Goal: Check status

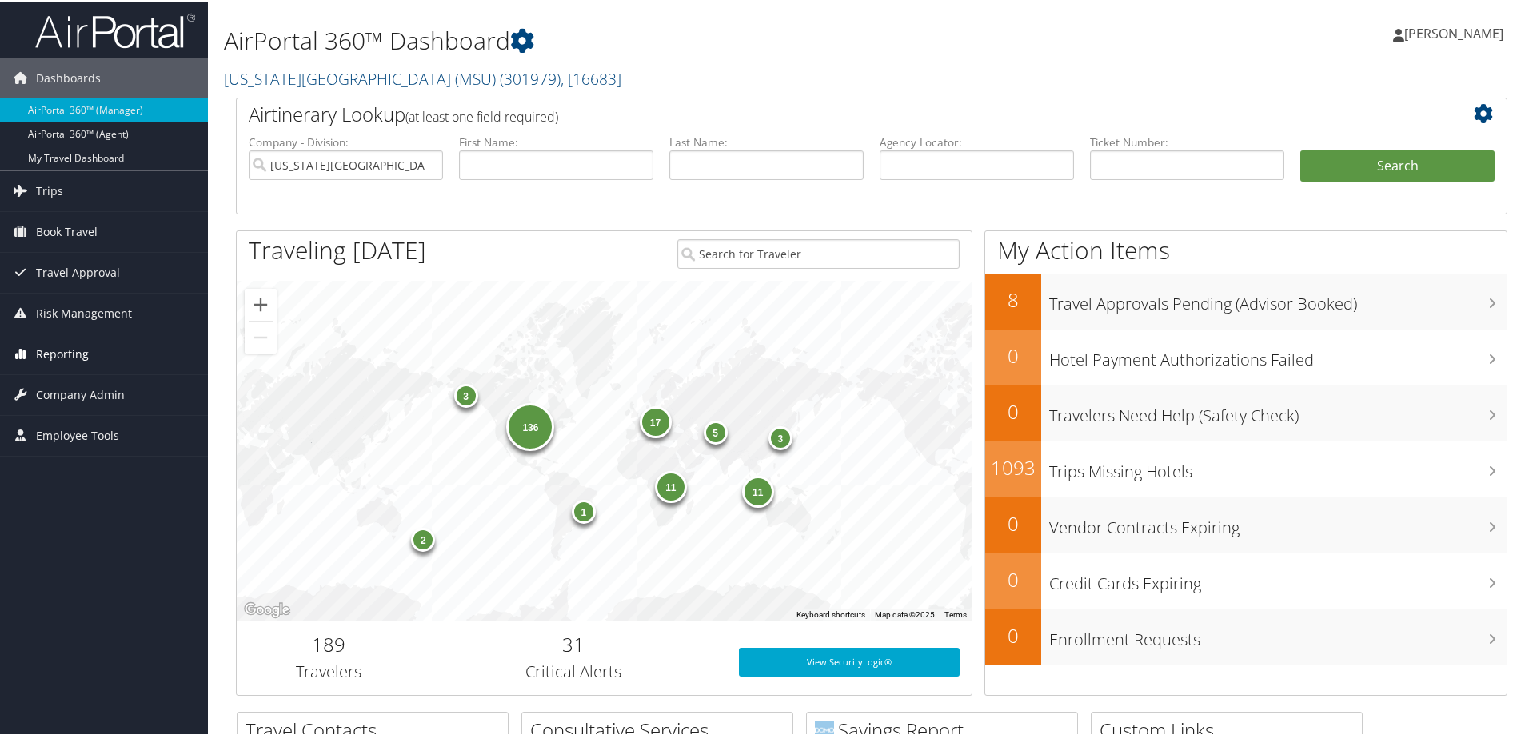
click at [58, 354] on span "Reporting" at bounding box center [62, 353] width 53 height 40
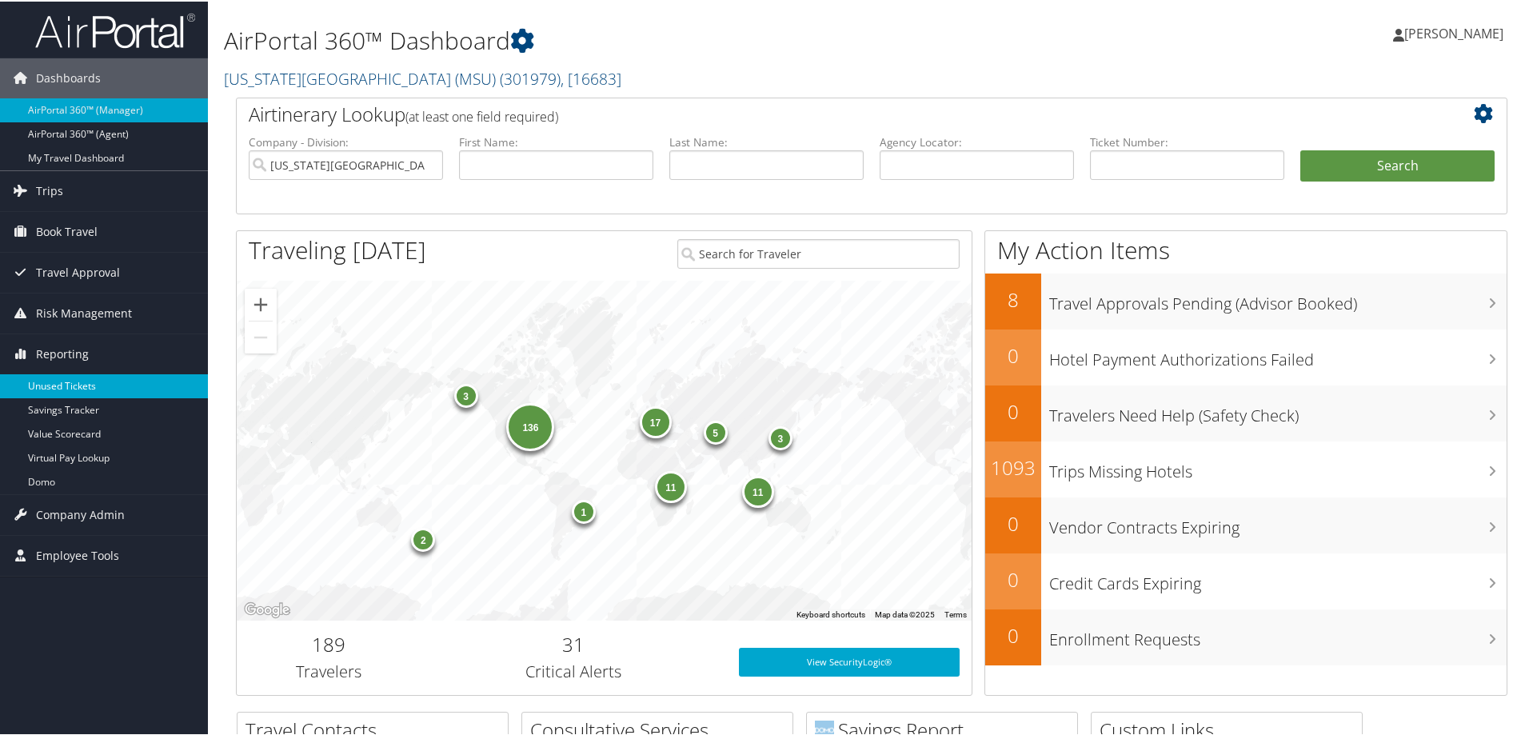
click at [72, 384] on link "Unused Tickets" at bounding box center [104, 385] width 208 height 24
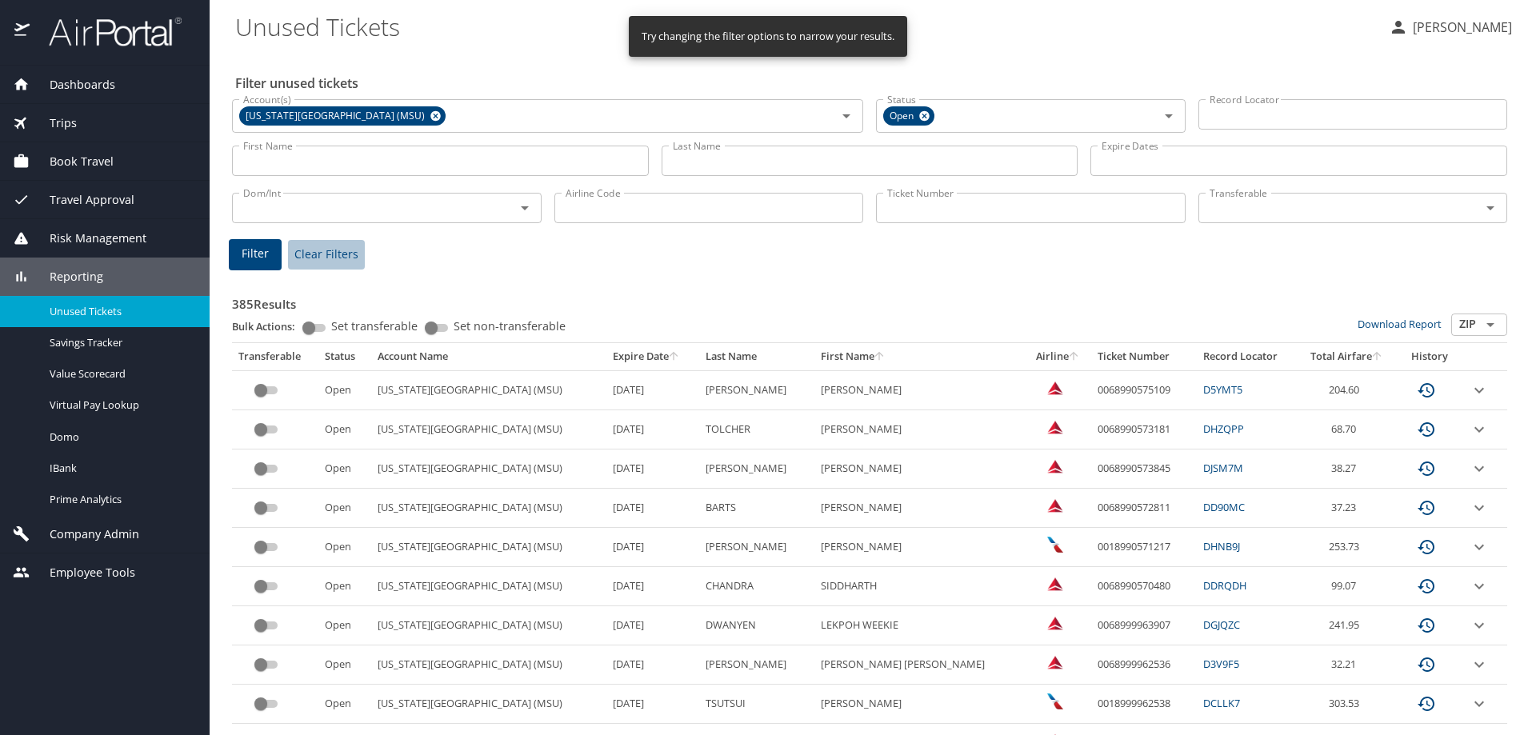
click at [326, 244] on button "Clear Filters" at bounding box center [326, 255] width 77 height 30
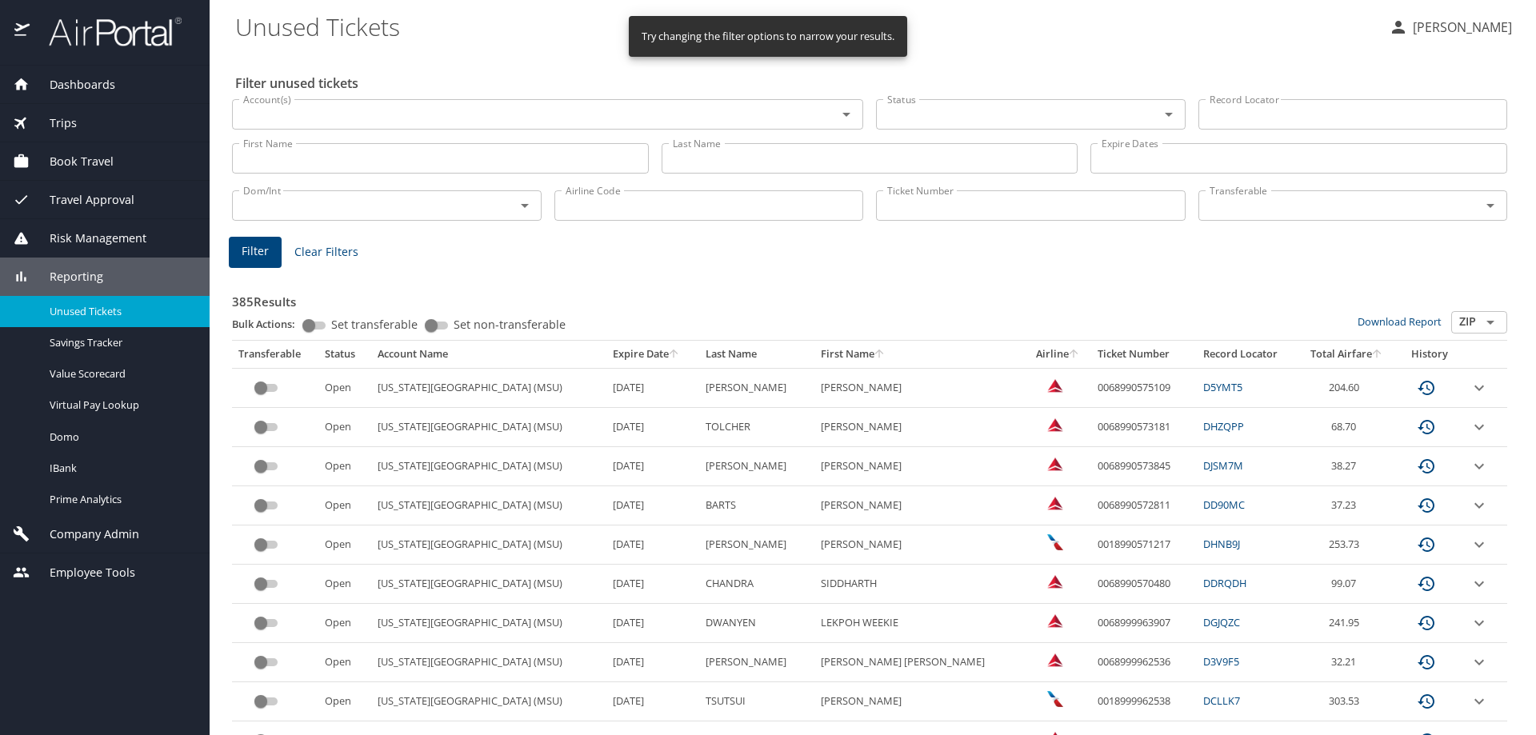
click at [325, 162] on input "First Name" at bounding box center [440, 158] width 417 height 30
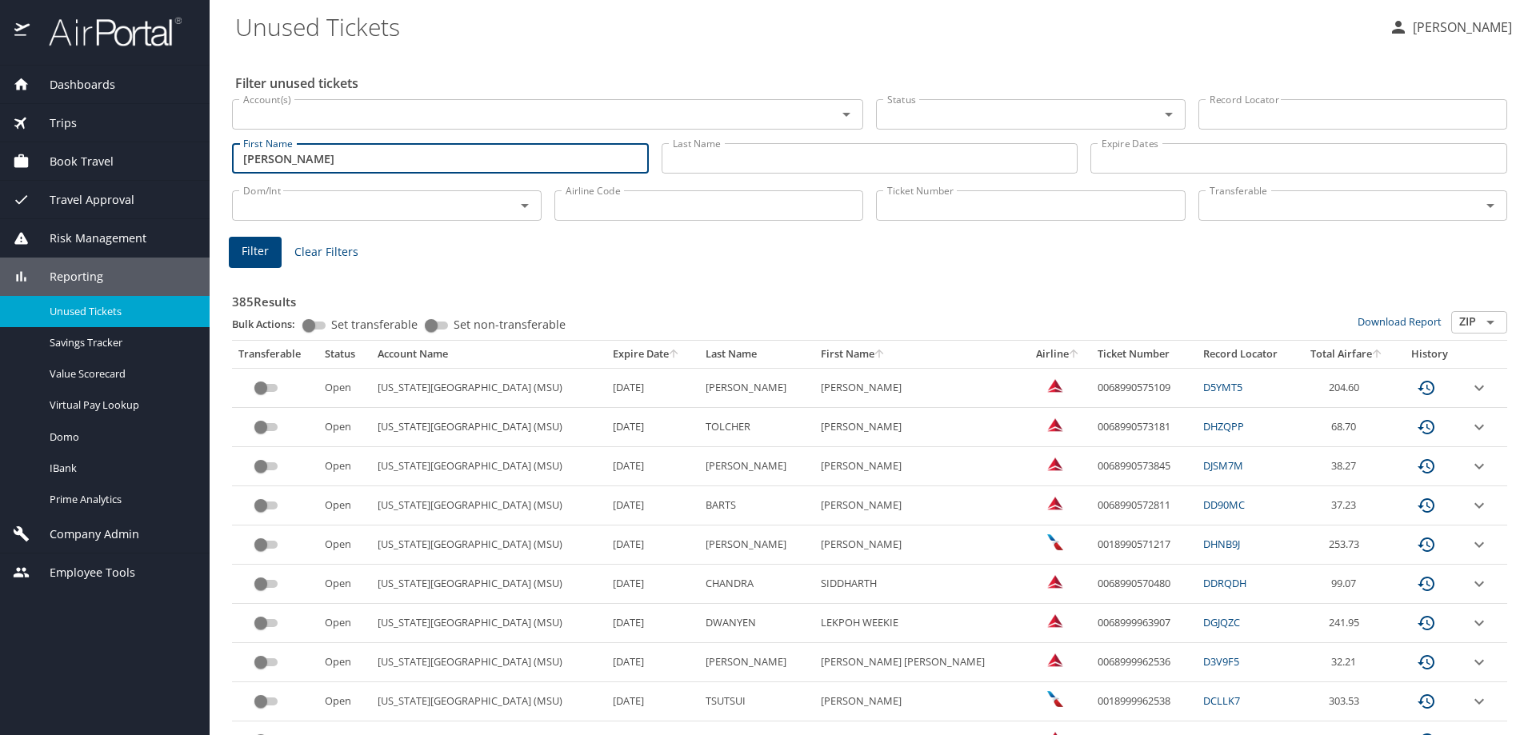
type input "Martha"
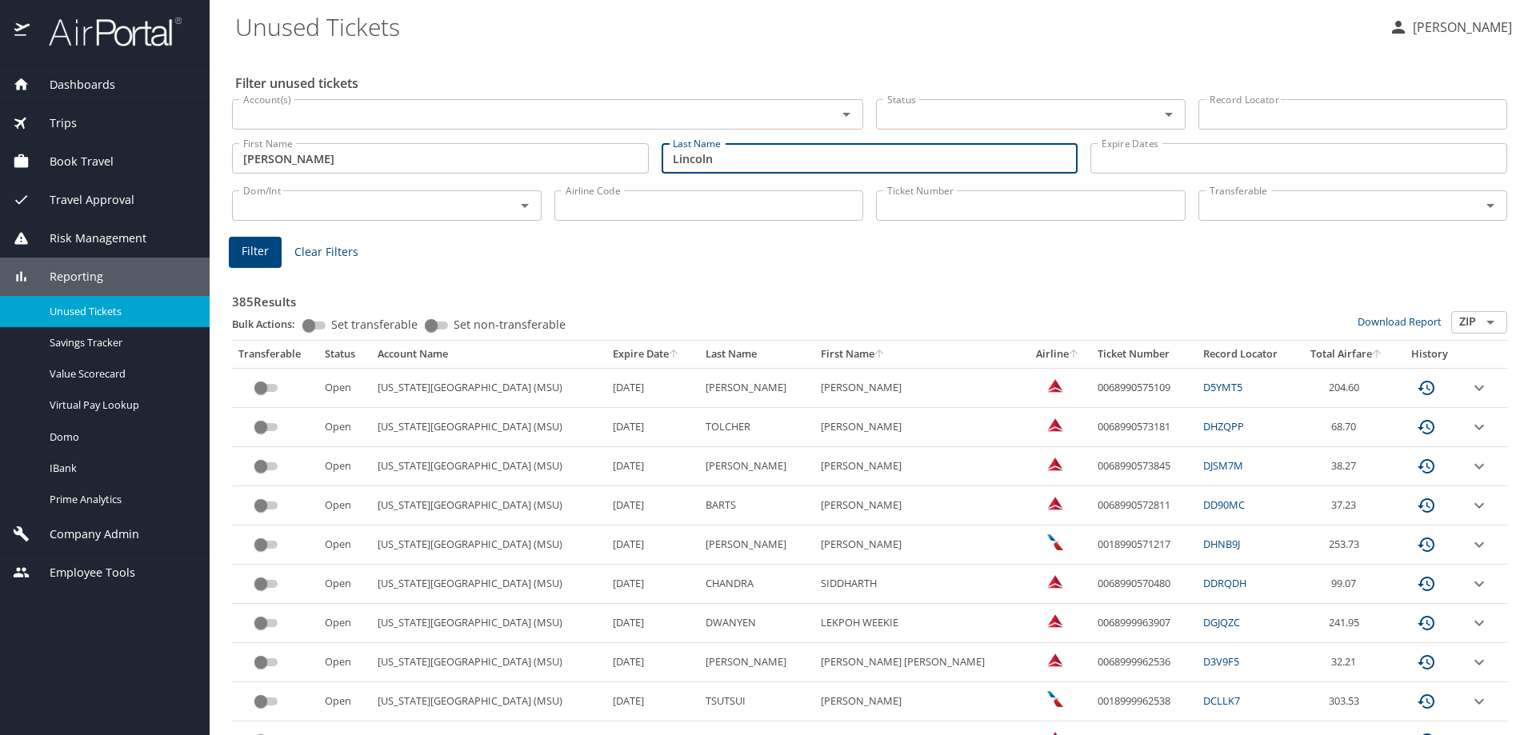
type input "Lincoln"
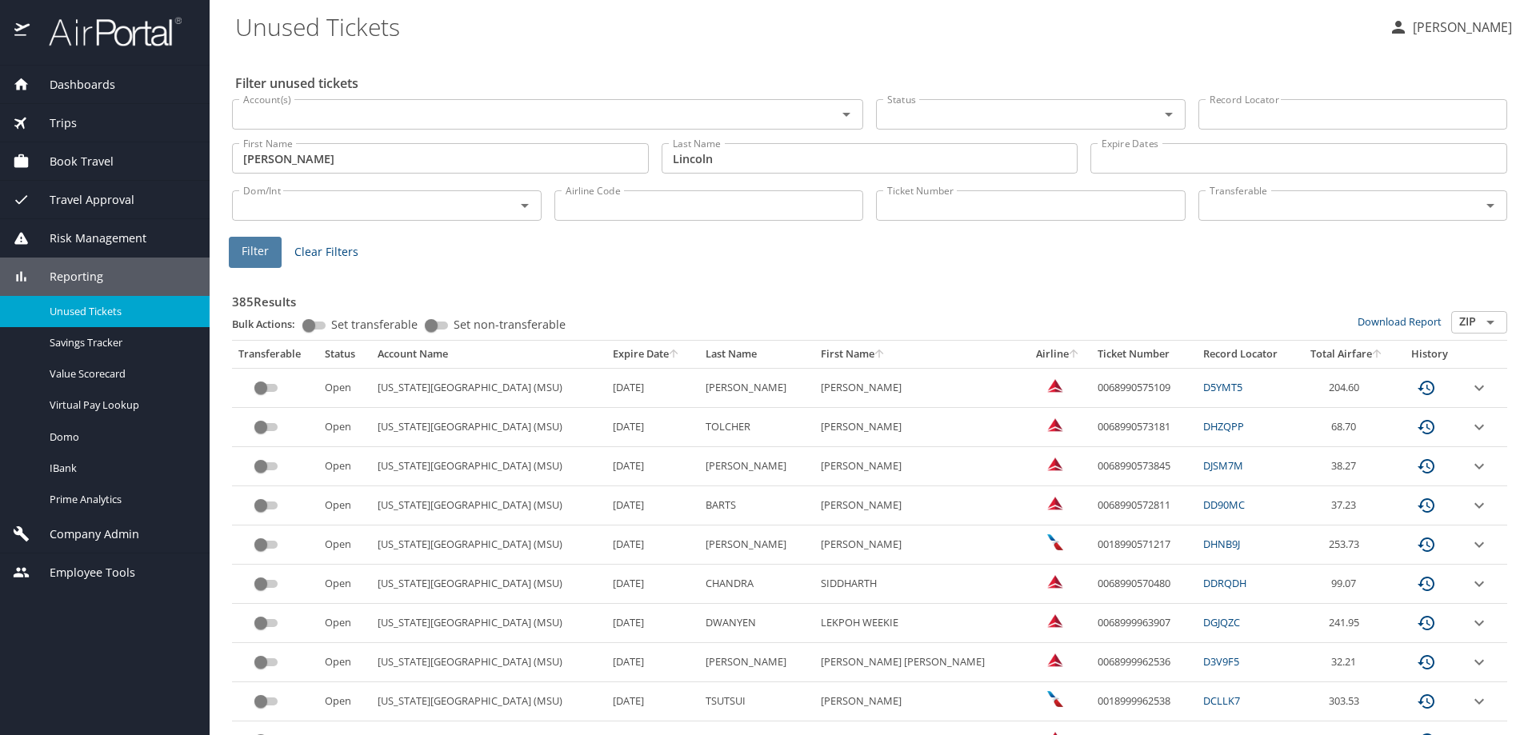
click at [258, 248] on span "Filter" at bounding box center [255, 252] width 27 height 20
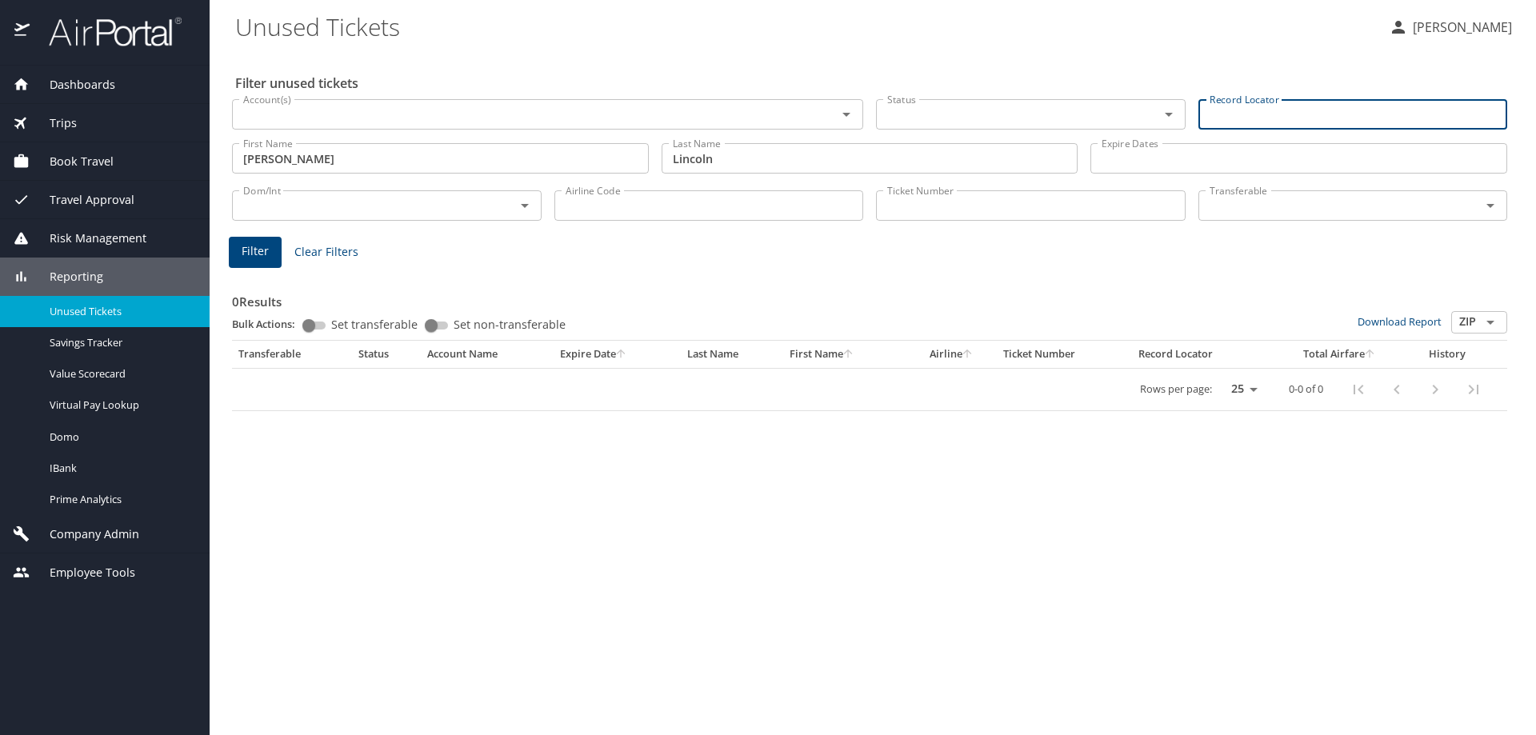
paste input "CKRD4Q"
type input "CKRD4Q"
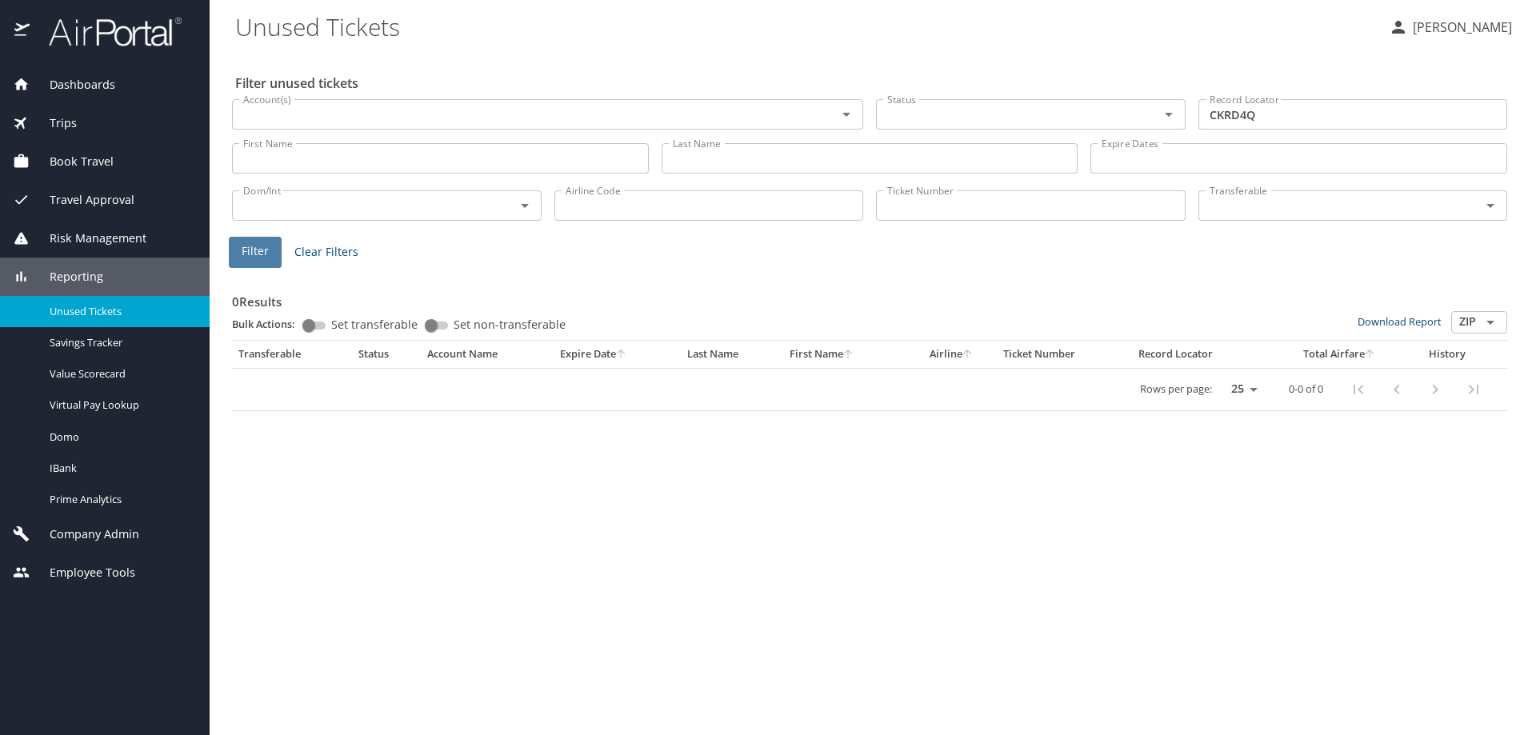
click at [252, 254] on span "Filter" at bounding box center [255, 252] width 27 height 20
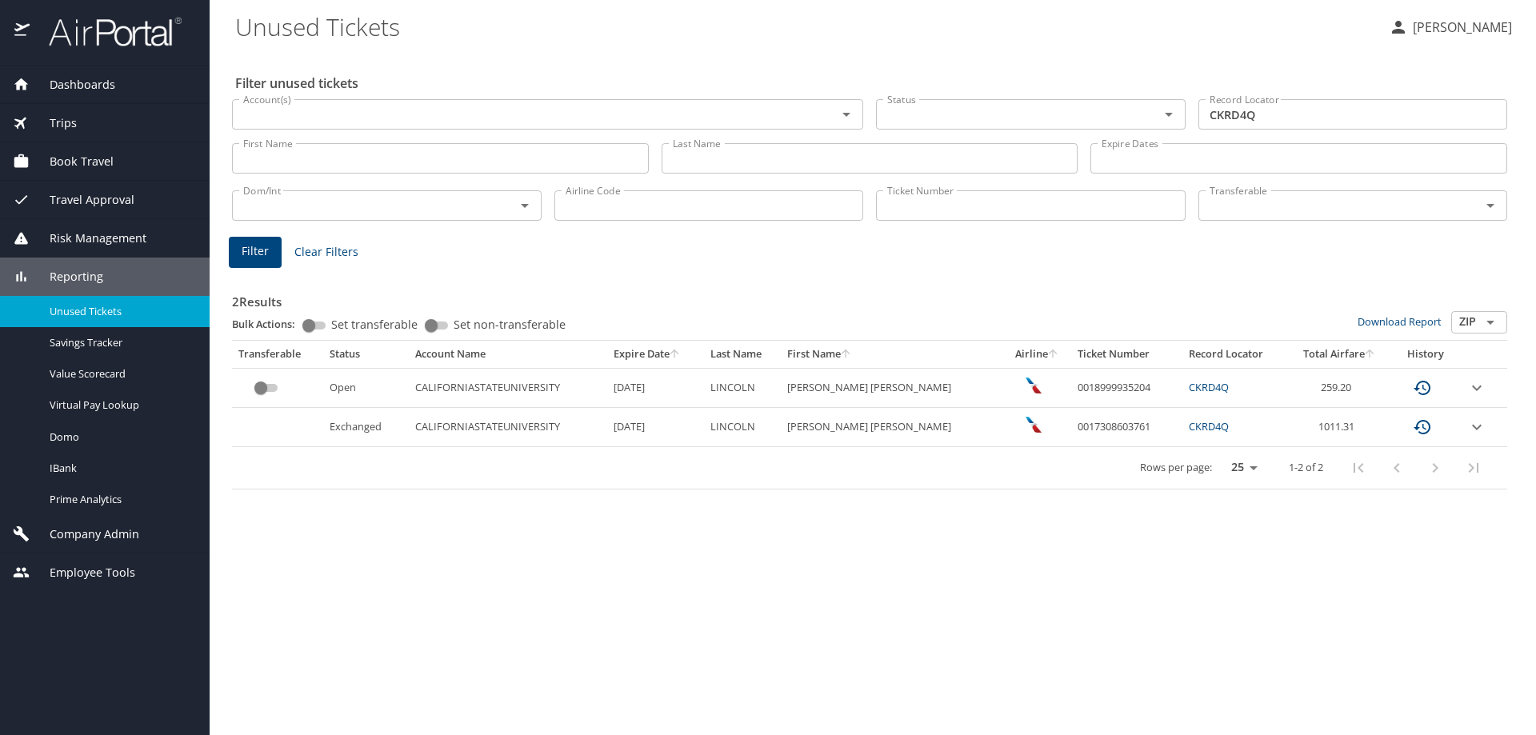
click at [1189, 389] on link "CKRD4Q" at bounding box center [1209, 387] width 40 height 14
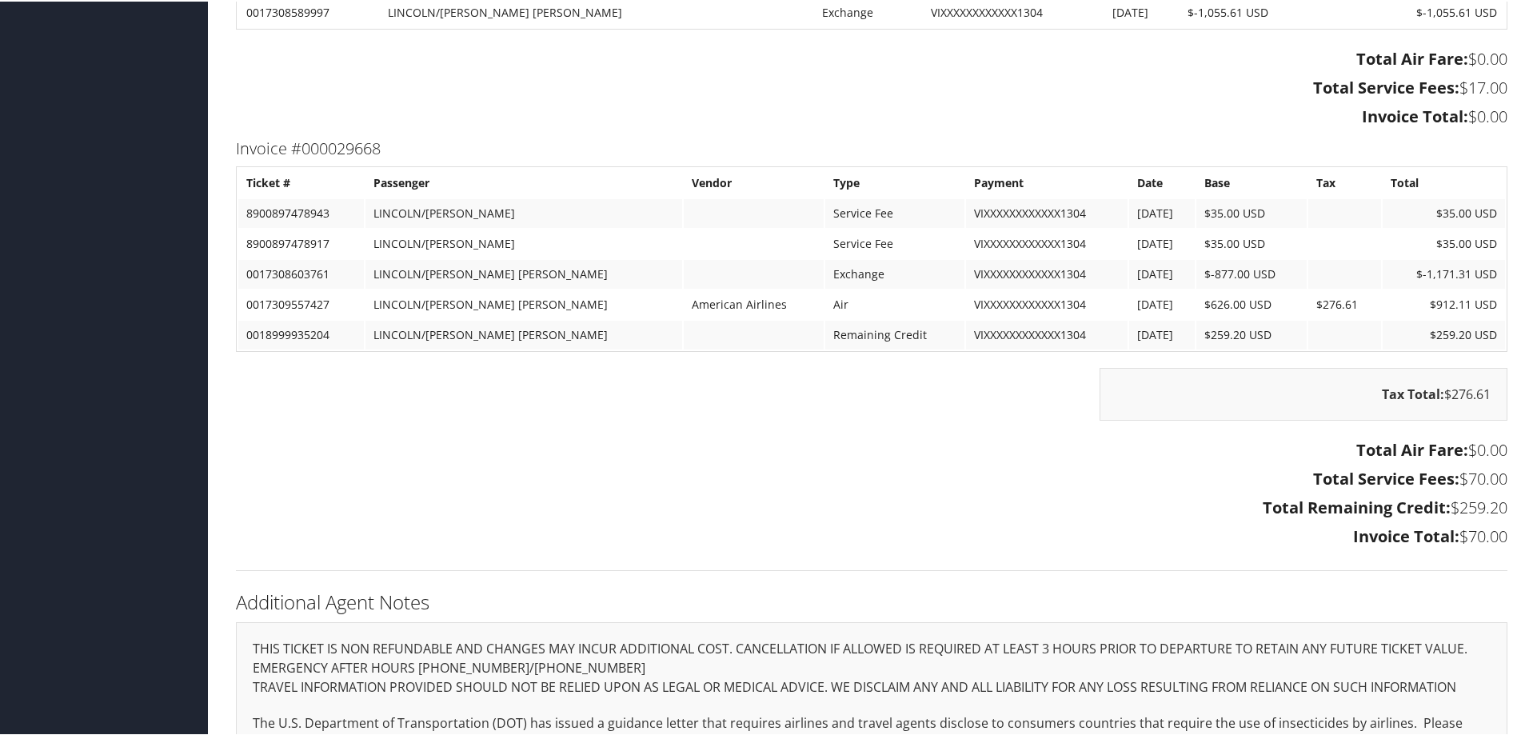
scroll to position [1840, 0]
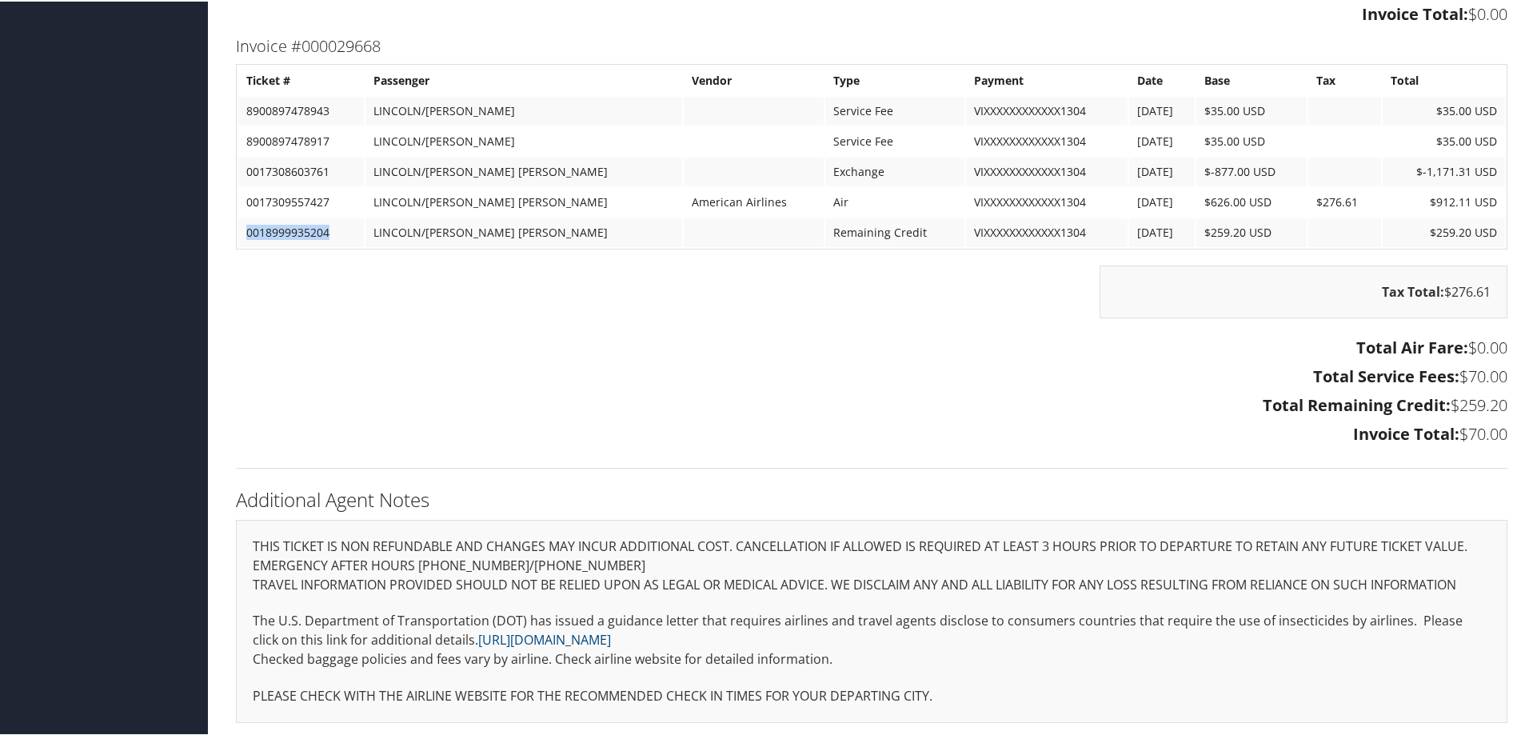
drag, startPoint x: 249, startPoint y: 227, endPoint x: 342, endPoint y: 222, distance: 93.0
click at [342, 222] on td "0018999935204" at bounding box center [301, 231] width 126 height 29
copy td "0018999935204"
